Goal: Information Seeking & Learning: Compare options

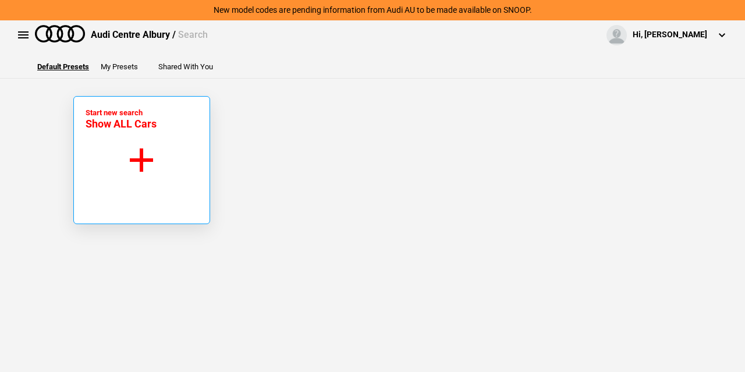
click at [149, 157] on button "Start new search Show ALL Cars" at bounding box center [141, 160] width 137 height 128
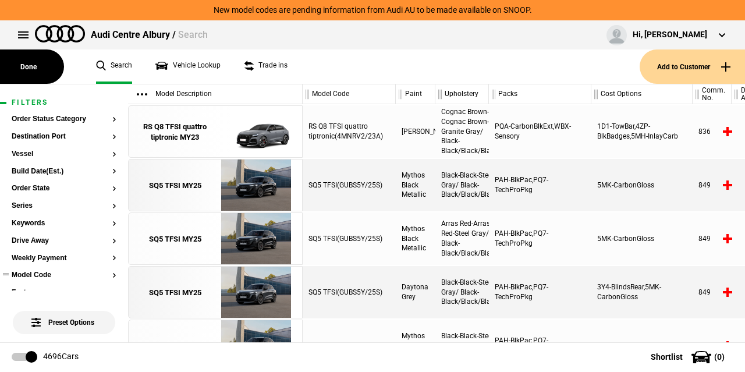
click at [35, 275] on button "Model Code" at bounding box center [64, 275] width 105 height 8
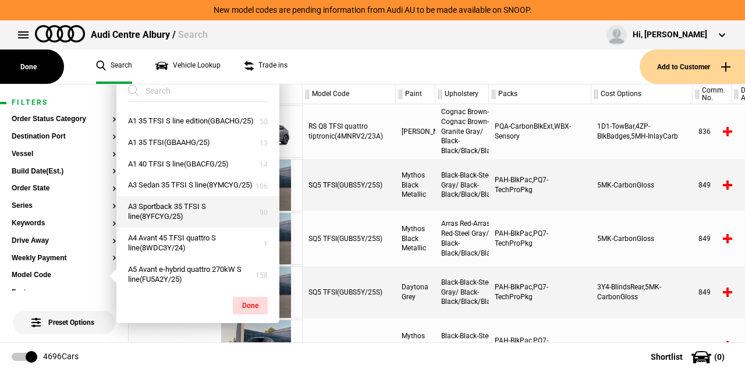
click at [163, 227] on button "A3 Sportback 35 TFSI S line(8YFCYG/25)" at bounding box center [197, 211] width 163 height 31
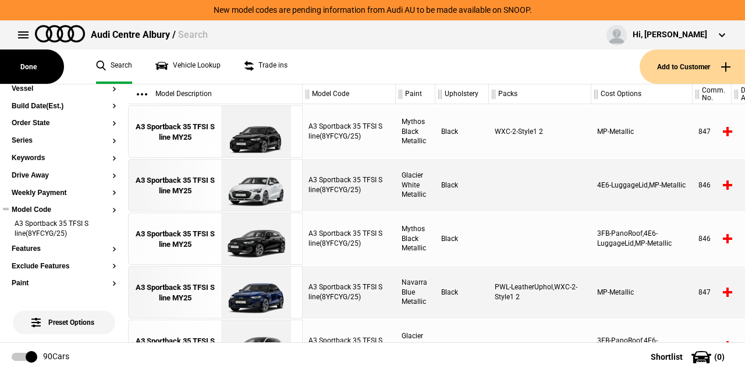
scroll to position [66, 0]
click at [56, 287] on section "Paint" at bounding box center [64, 287] width 105 height 17
click at [58, 282] on button "Paint" at bounding box center [64, 283] width 105 height 8
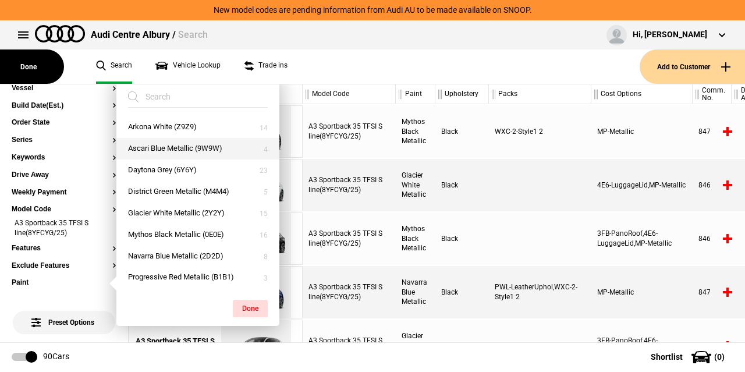
click at [181, 158] on button "Ascari Blue Metallic (9W9W)" at bounding box center [197, 149] width 163 height 22
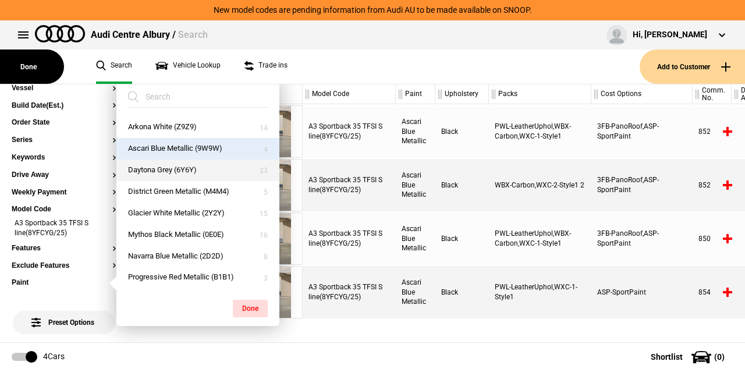
click at [174, 170] on button "Daytona Grey (6Y6Y)" at bounding box center [197, 170] width 163 height 22
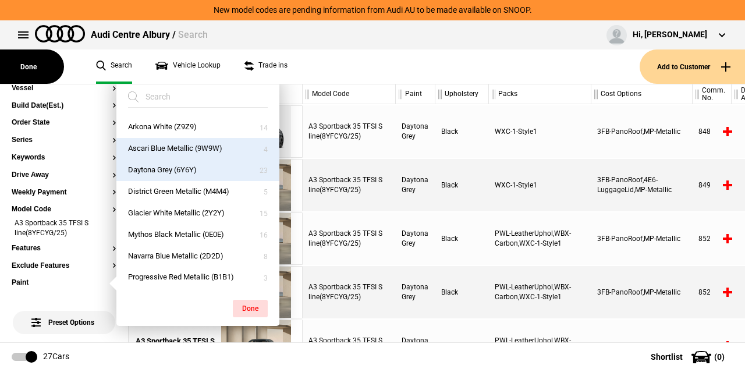
click at [190, 147] on button "Ascari Blue Metallic (9W9W)" at bounding box center [197, 149] width 163 height 22
click at [421, 203] on div "Daytona Grey" at bounding box center [416, 185] width 40 height 52
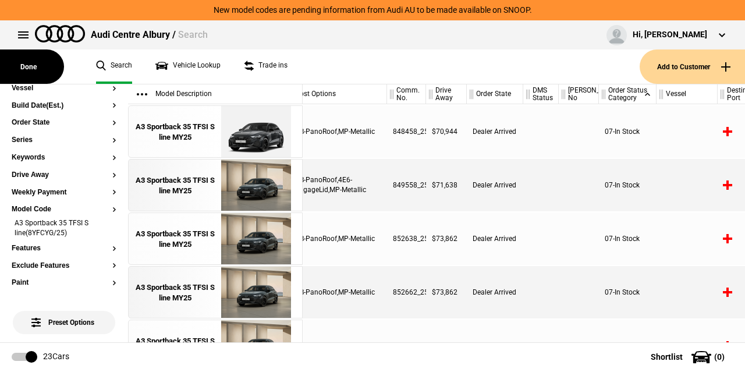
scroll to position [0, 259]
